Goal: Information Seeking & Learning: Find specific fact

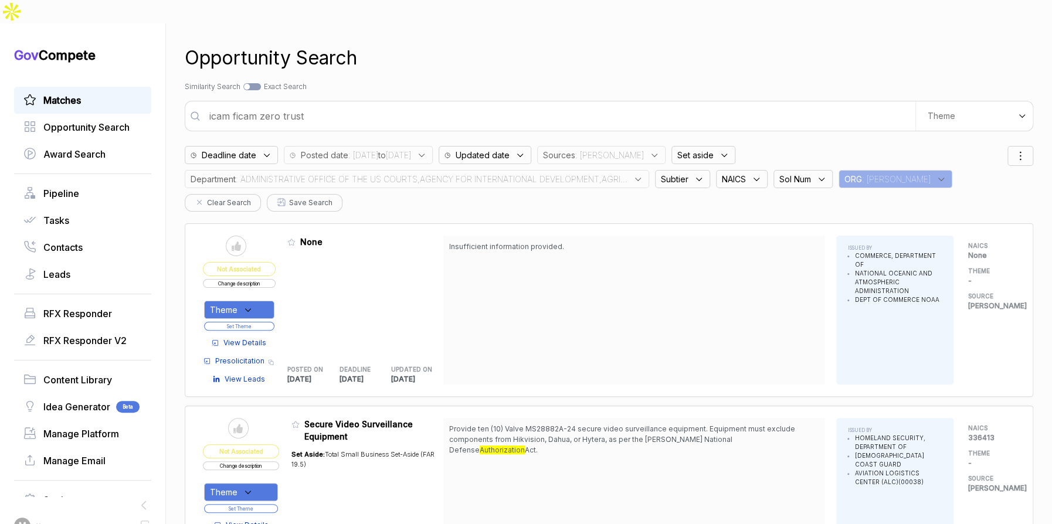
scroll to position [3322, 0]
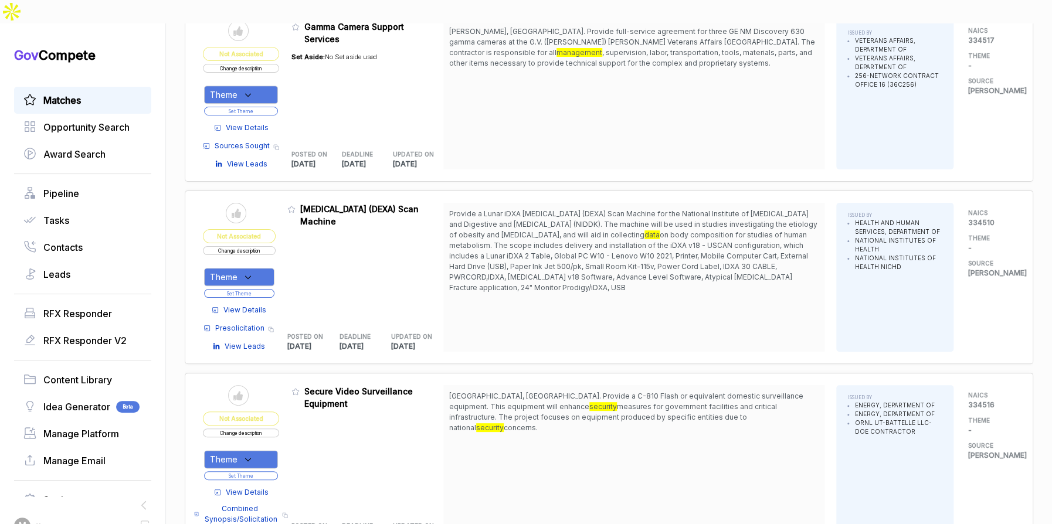
click at [93, 93] on link "Matches" at bounding box center [82, 100] width 118 height 14
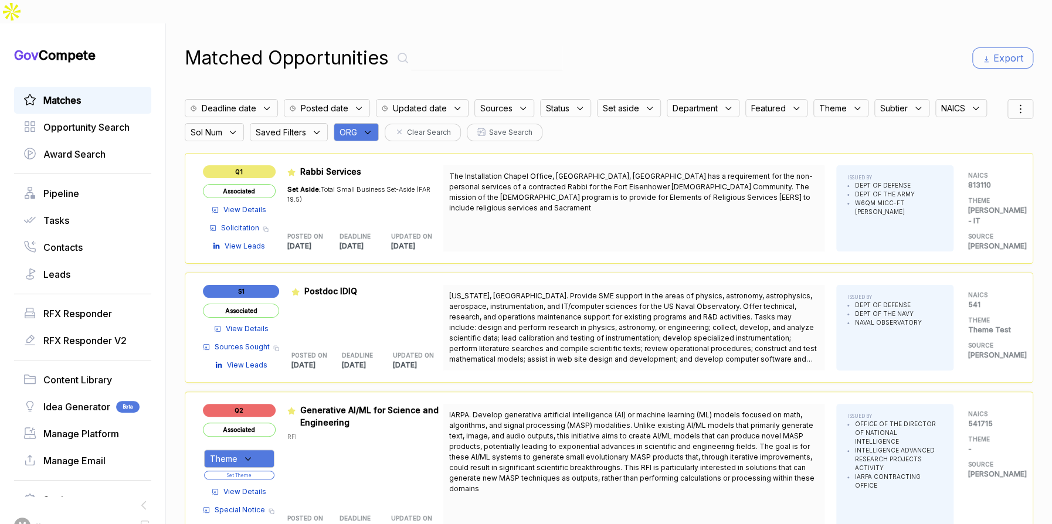
click at [357, 126] on span "ORG" at bounding box center [349, 132] width 18 height 12
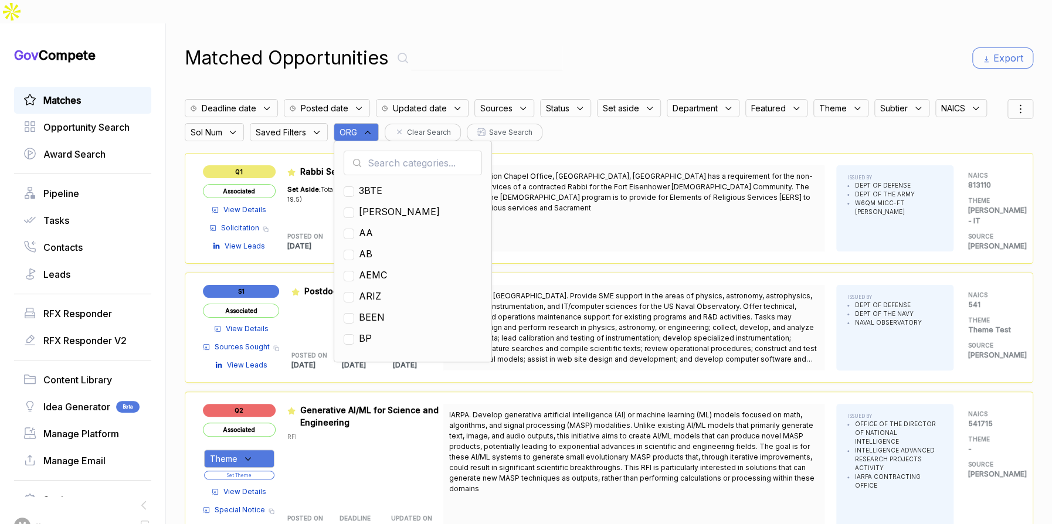
click at [388, 151] on input "text" at bounding box center [413, 163] width 138 height 25
click at [373, 247] on span "EN" at bounding box center [365, 254] width 13 height 14
checkbox input "true"
drag, startPoint x: 622, startPoint y: 33, endPoint x: 686, endPoint y: 39, distance: 64.8
click at [635, 44] on div "Matched Opportunities Export" at bounding box center [609, 58] width 849 height 28
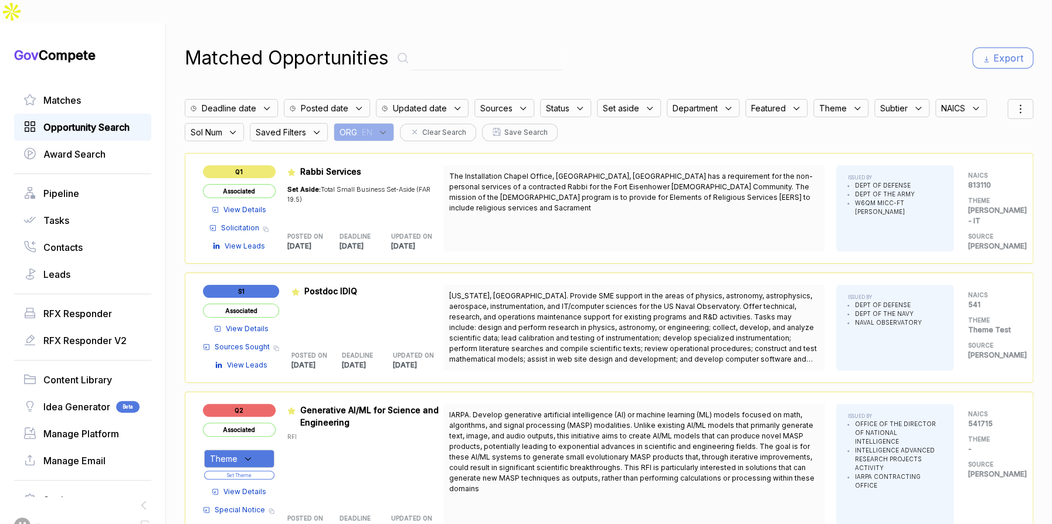
click at [110, 120] on span "Opportunity Search" at bounding box center [86, 127] width 86 height 14
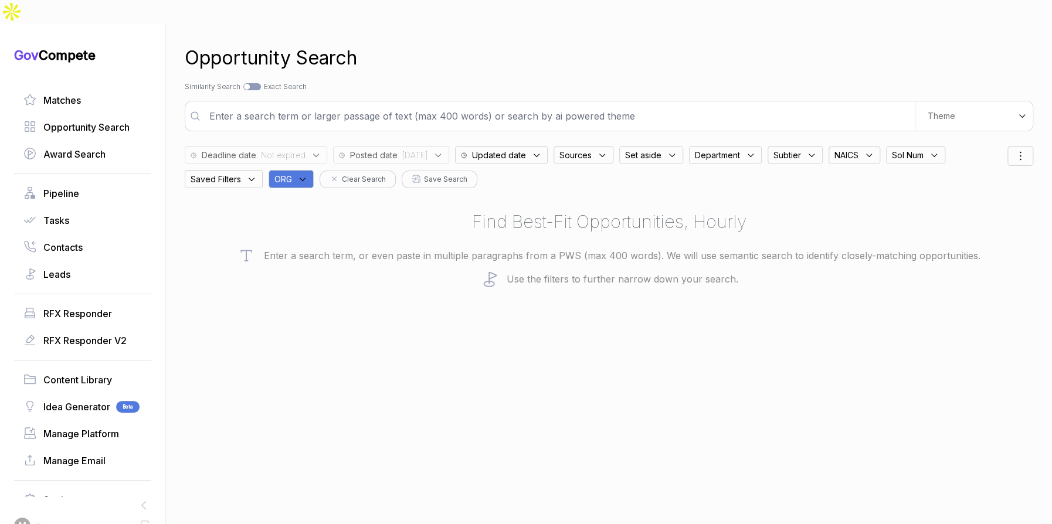
click at [560, 158] on span "Saved Filters" at bounding box center [576, 155] width 32 height 12
click at [292, 173] on span "ORG" at bounding box center [284, 179] width 18 height 12
click at [313, 198] on input "text" at bounding box center [348, 210] width 138 height 25
type input "en"
click at [302, 252] on span "EN" at bounding box center [300, 259] width 13 height 14
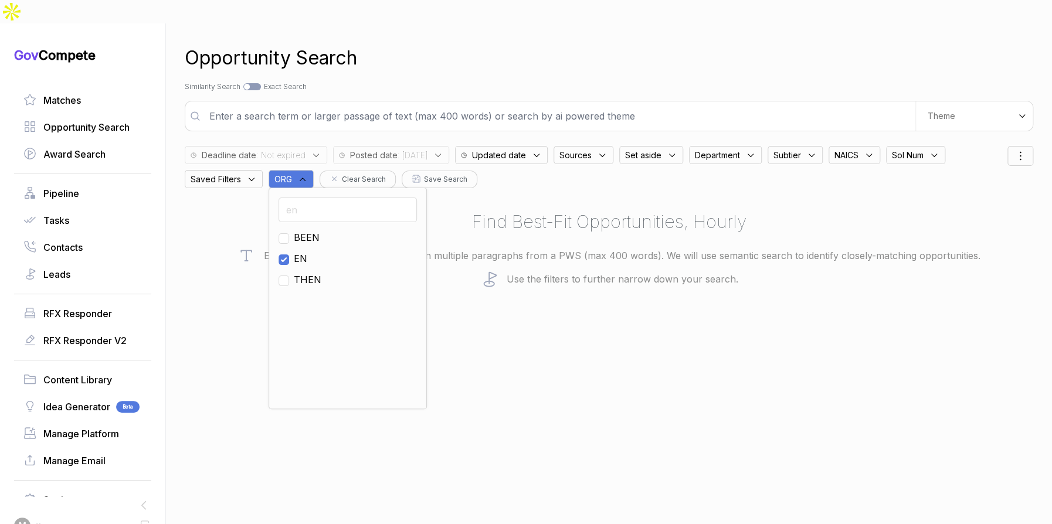
checkbox input "true"
click at [419, 149] on span ": [DATE]" at bounding box center [413, 155] width 30 height 12
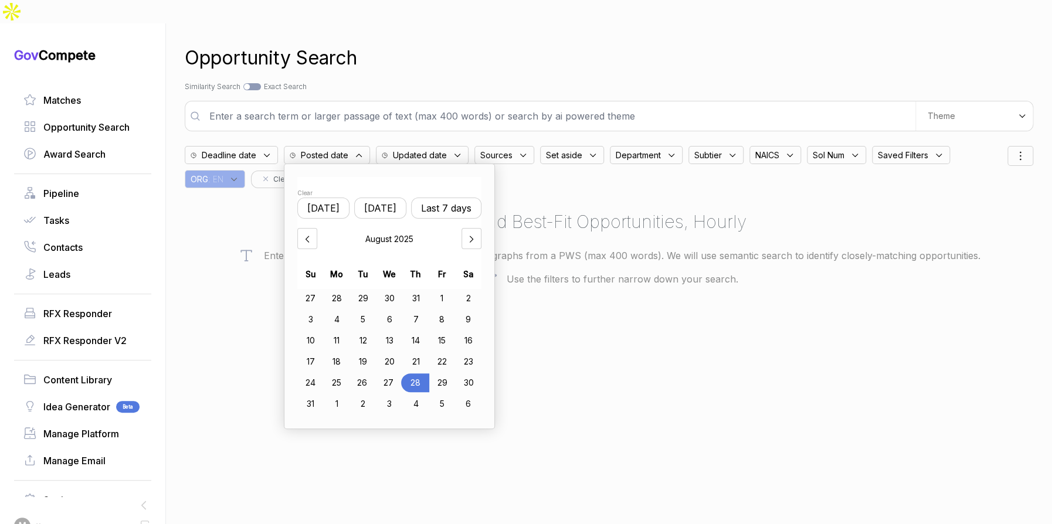
click at [482, 198] on button "Last 7 days" at bounding box center [446, 208] width 70 height 21
click at [539, 44] on div "Opportunity Search" at bounding box center [609, 58] width 849 height 28
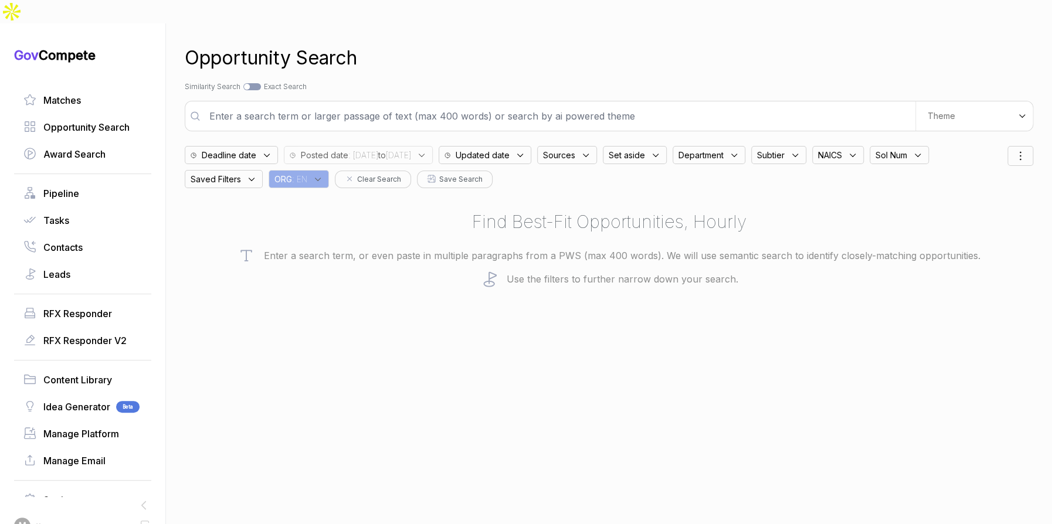
click at [798, 104] on input "text" at bounding box center [558, 115] width 713 height 23
drag, startPoint x: 624, startPoint y: 128, endPoint x: 627, endPoint y: 136, distance: 8.0
click at [597, 146] on div "Sources" at bounding box center [567, 155] width 60 height 18
drag, startPoint x: 619, startPoint y: 244, endPoint x: 623, endPoint y: 235, distance: 9.7
click at [585, 260] on span "ebuy" at bounding box center [574, 267] width 22 height 14
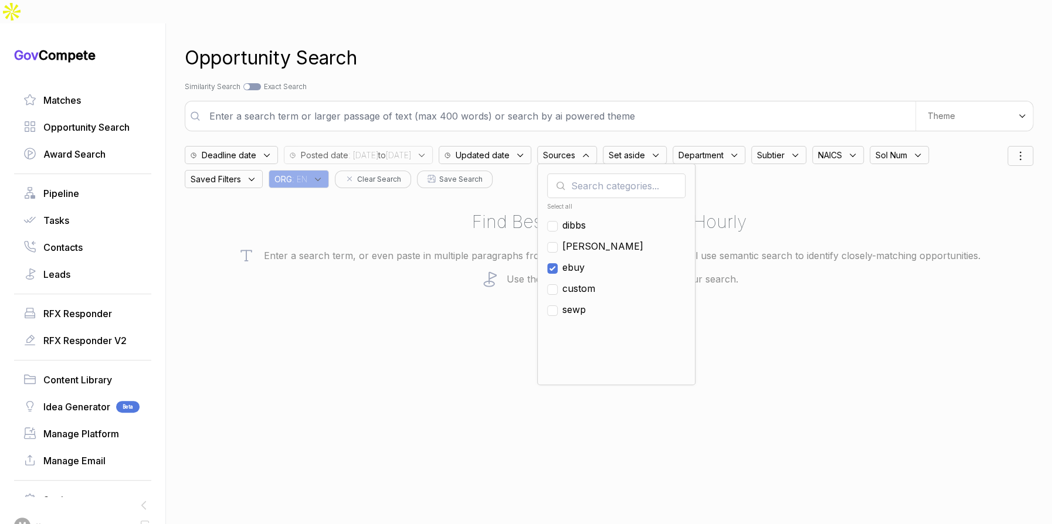
checkbox input "true"
click at [638, 44] on div "Opportunity Search" at bounding box center [609, 58] width 849 height 28
click at [658, 104] on input "text" at bounding box center [558, 115] width 713 height 23
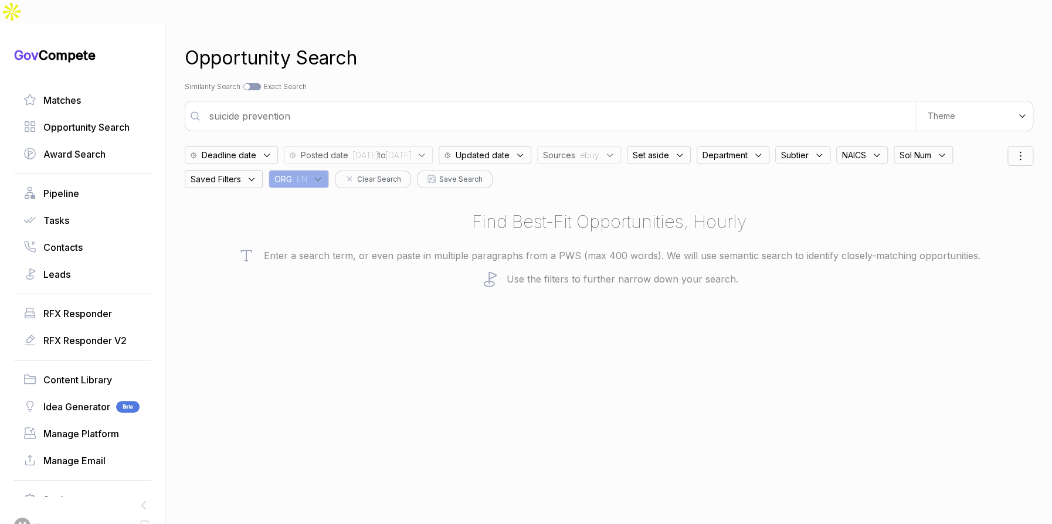
type input "suicide prevention"
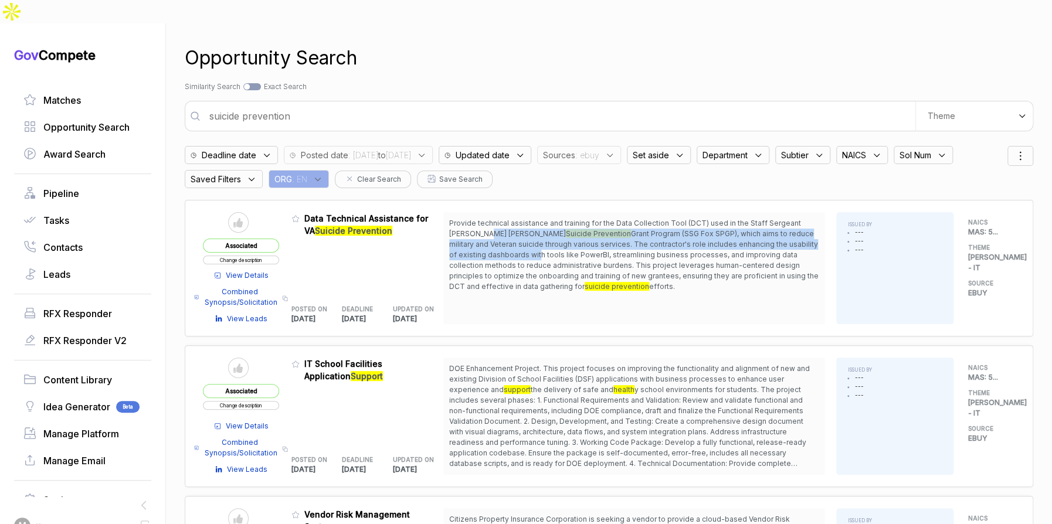
drag, startPoint x: 493, startPoint y: 206, endPoint x: 489, endPoint y: 248, distance: 42.4
click at [506, 233] on span "Provide technical assistance and training for the Data Collection Tool (DCT) us…" at bounding box center [634, 255] width 370 height 74
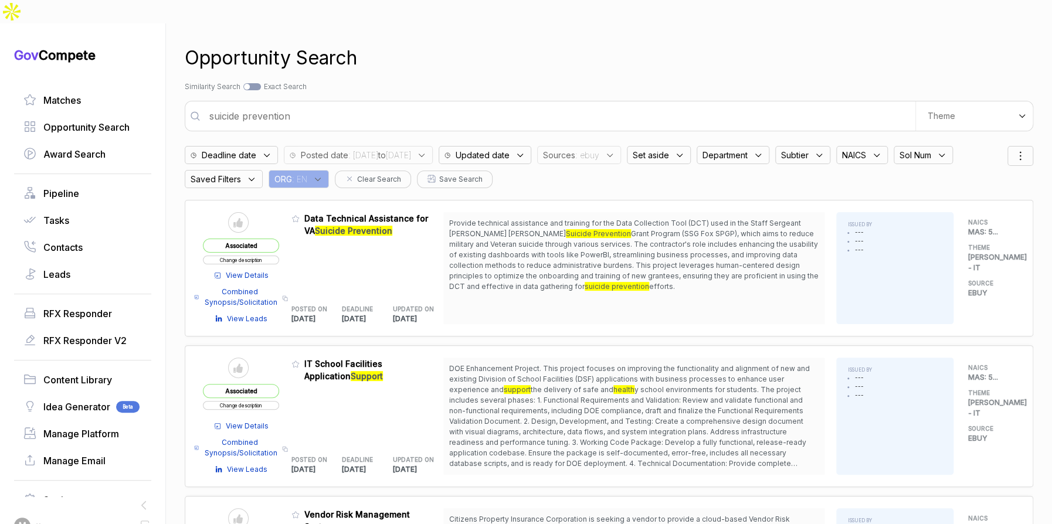
click at [253, 270] on span "View Details" at bounding box center [247, 275] width 43 height 11
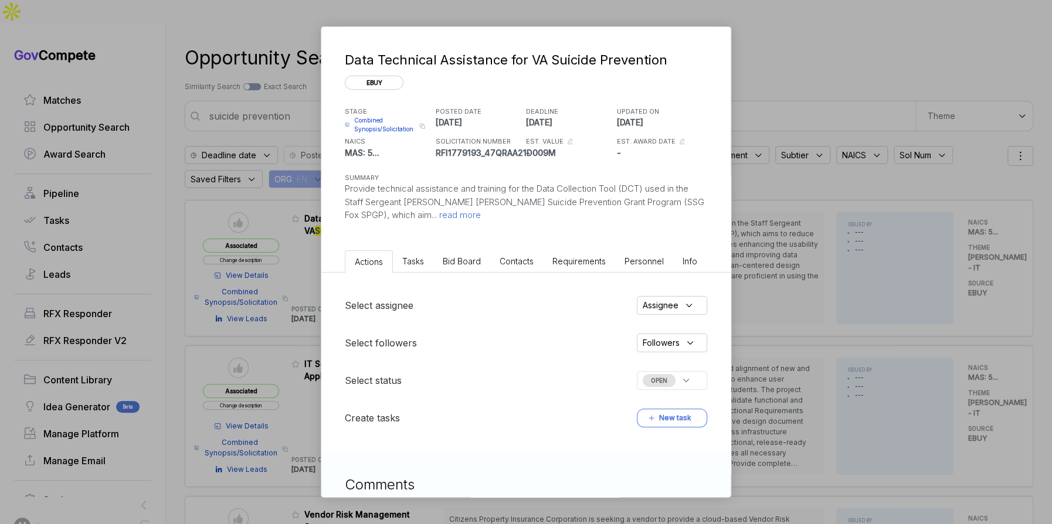
click at [468, 263] on span "Bid Board" at bounding box center [462, 261] width 38 height 10
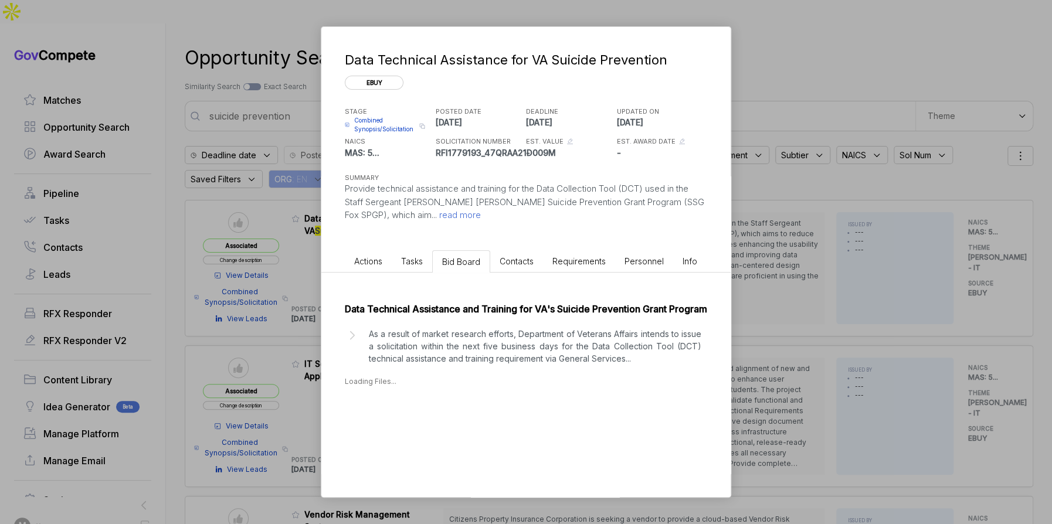
click at [482, 359] on p "As a result of market research efforts, Department of Veterans Affairs intends …" at bounding box center [535, 346] width 333 height 37
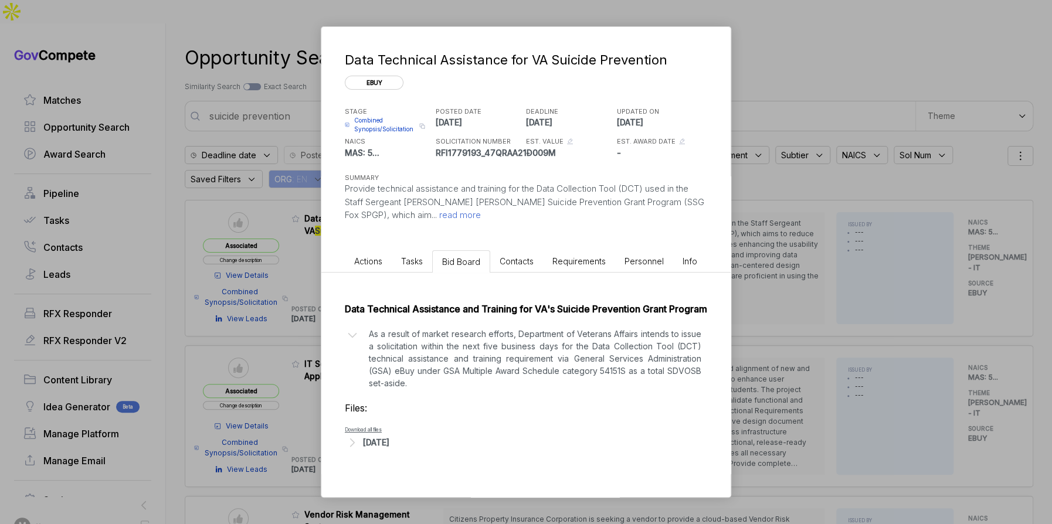
click at [389, 449] on div "[DATE]" at bounding box center [376, 442] width 26 height 12
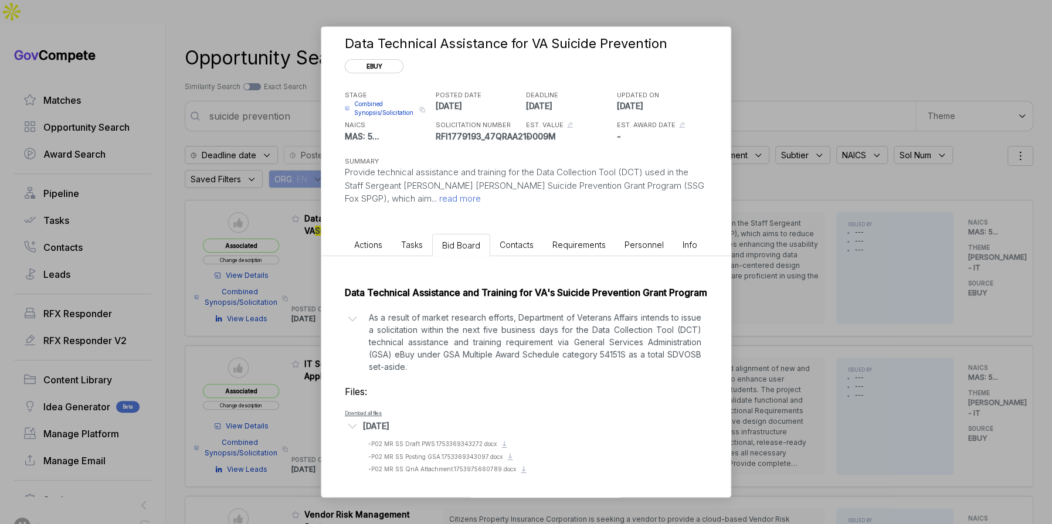
scroll to position [29, 0]
click at [441, 456] on span "- P02 MR SS Posting GSA.1753369343097.docx" at bounding box center [435, 456] width 134 height 7
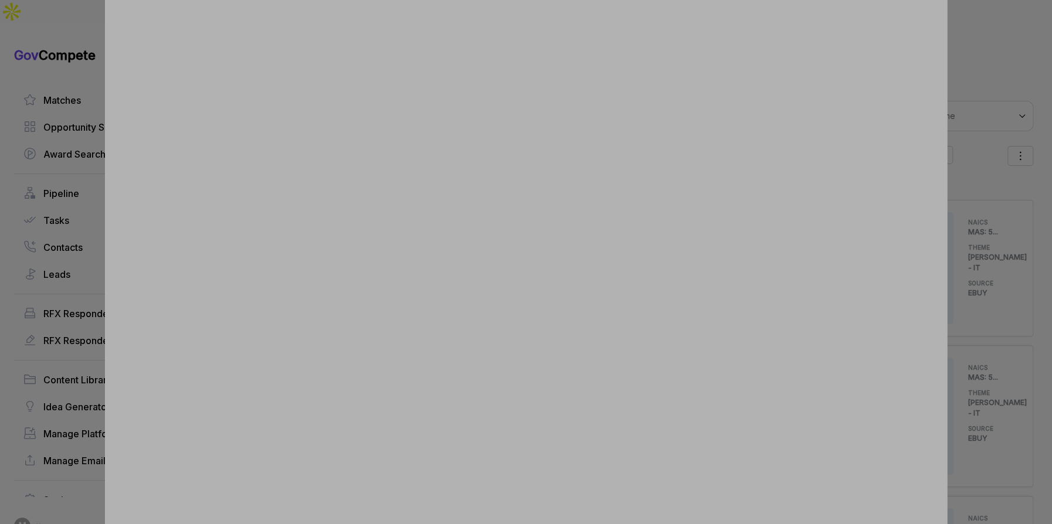
drag, startPoint x: 956, startPoint y: 338, endPoint x: 861, endPoint y: 350, distance: 95.8
click at [956, 338] on div at bounding box center [526, 262] width 1052 height 524
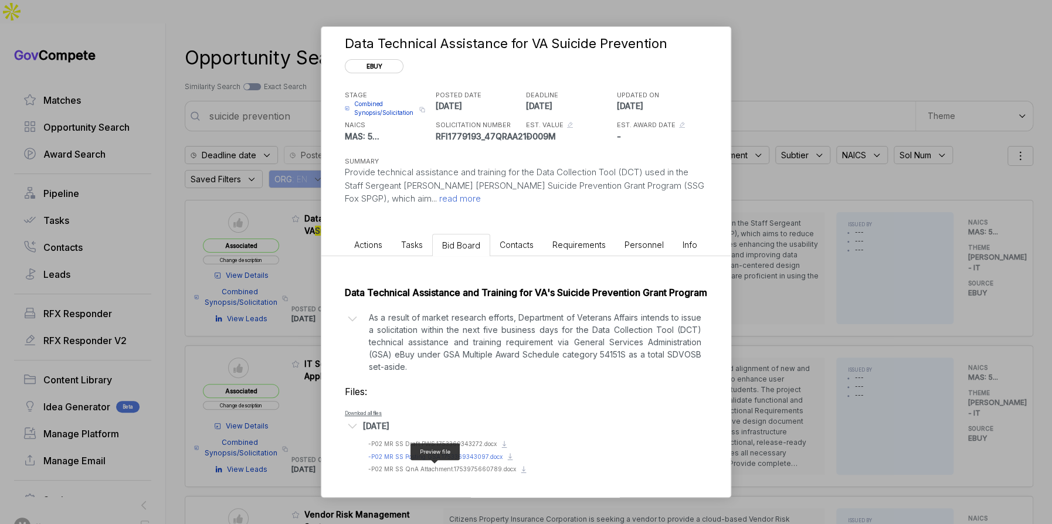
click at [441, 453] on span "- P02 MR SS Posting GSA.1753369343097.docx" at bounding box center [435, 456] width 134 height 7
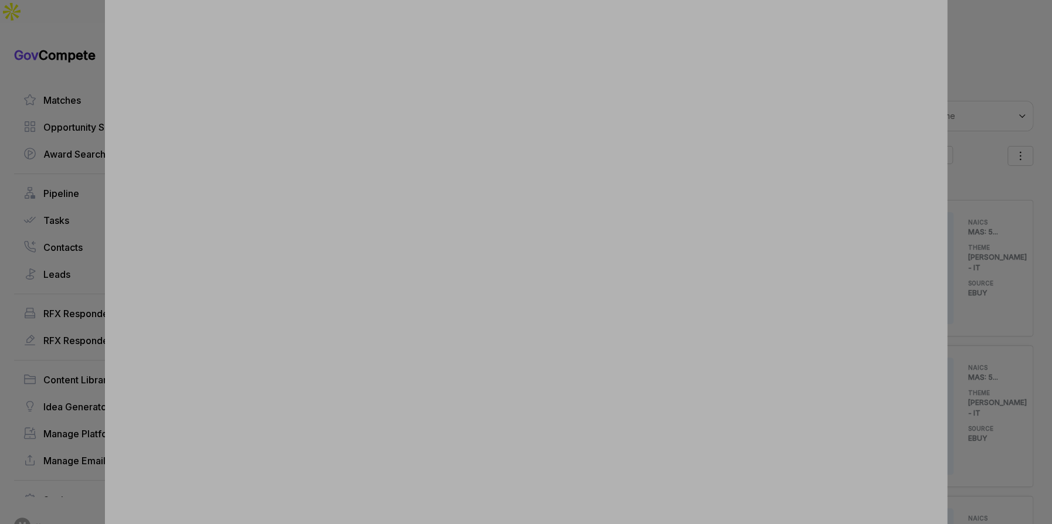
drag, startPoint x: 978, startPoint y: 301, endPoint x: 937, endPoint y: 320, distance: 45.4
click at [978, 301] on div at bounding box center [526, 262] width 1052 height 524
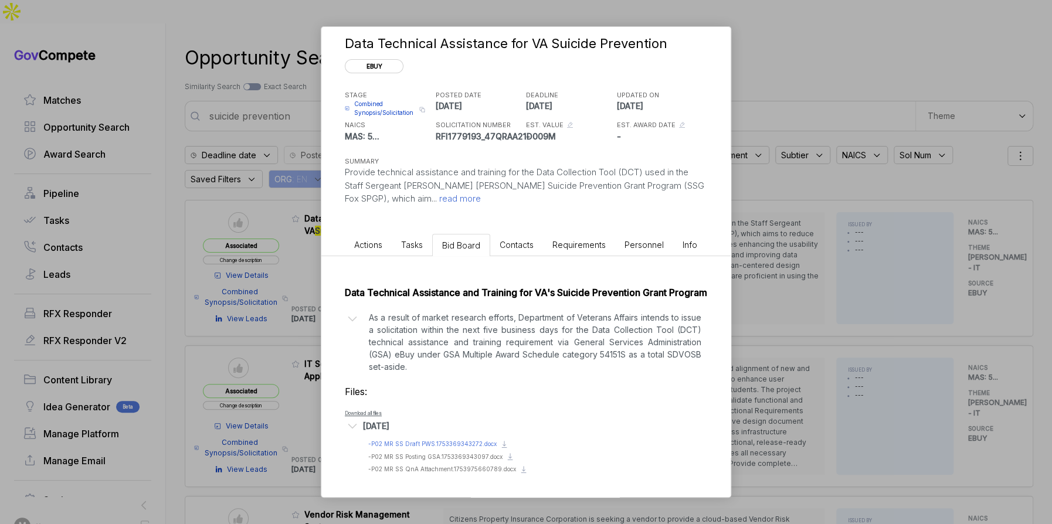
click at [473, 441] on span "- P02 MR SS Draft PWS.1753369343272.docx" at bounding box center [432, 444] width 128 height 7
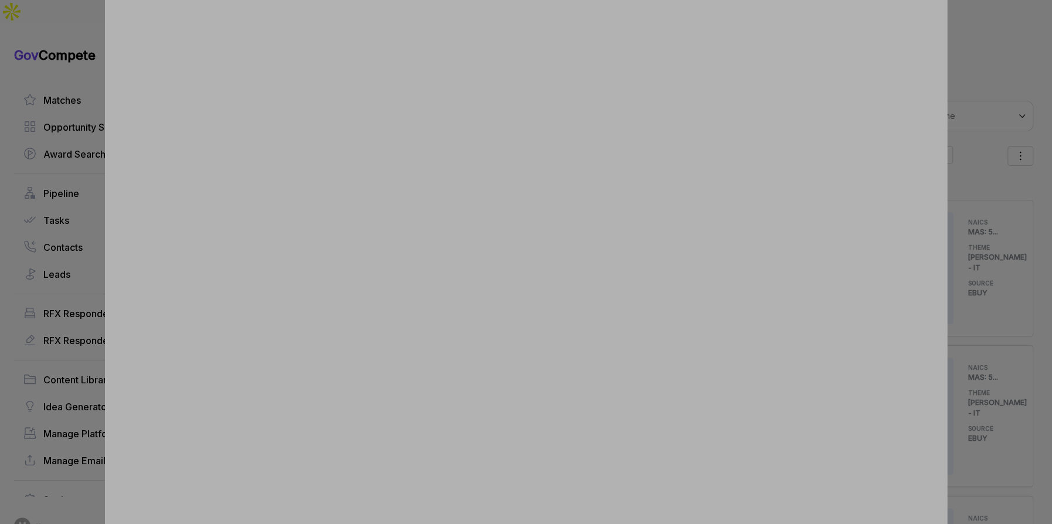
click at [89, 40] on div at bounding box center [526, 262] width 1052 height 524
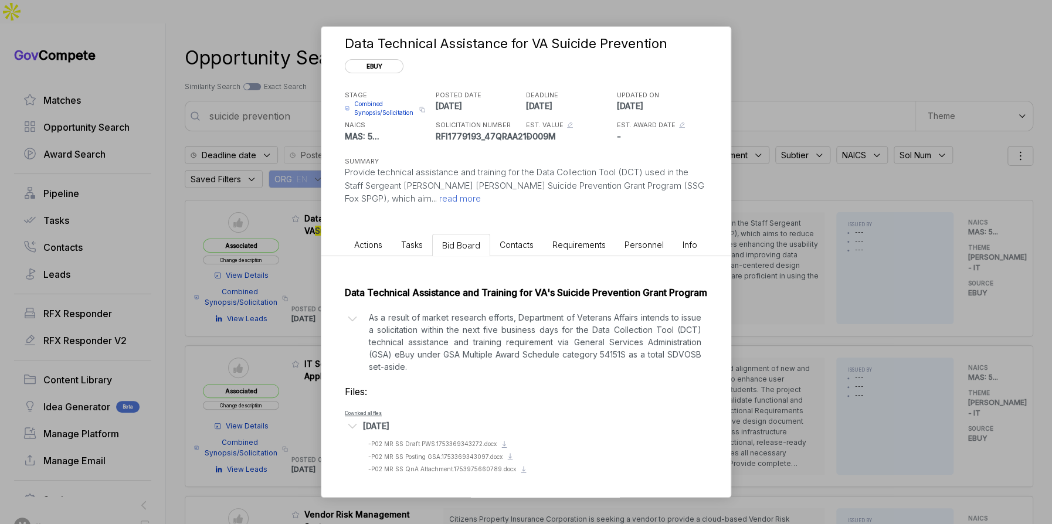
click at [184, 107] on div "Data Technical Assistance for VA Suicide Prevention ebuy STAGE Combined Synopsi…" at bounding box center [526, 262] width 1052 height 524
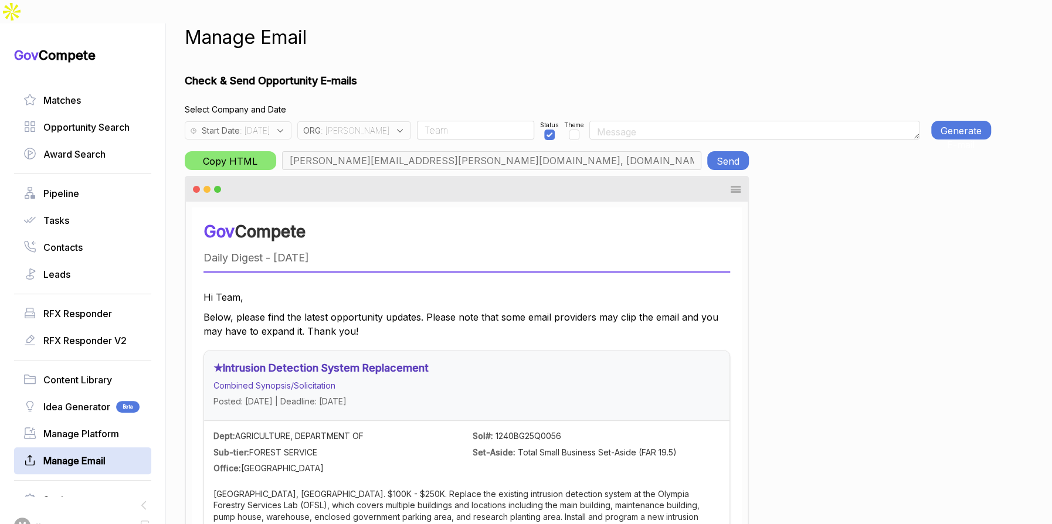
scroll to position [0, 488]
